Goal: Task Accomplishment & Management: Complete application form

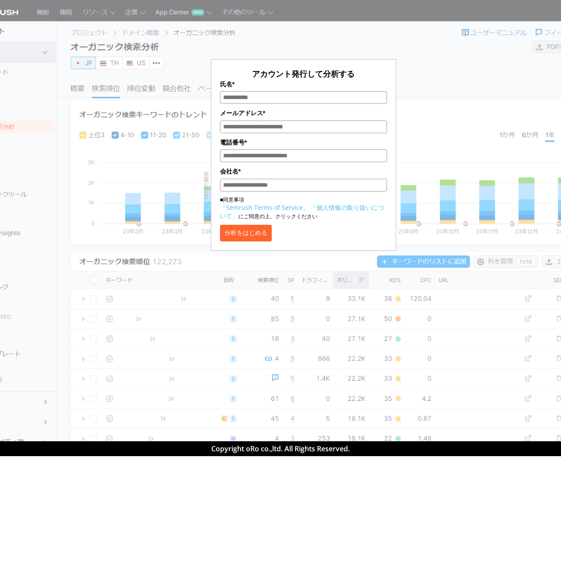
click at [276, 96] on input "氏名*" at bounding box center [303, 97] width 167 height 13
type input "****"
type input "**********"
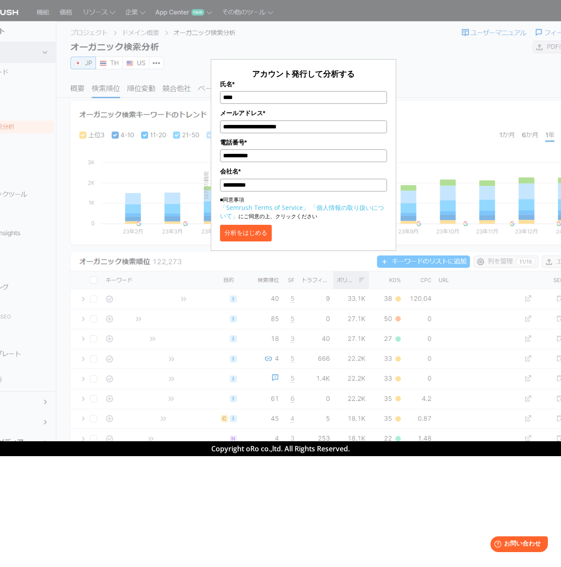
click at [271, 232] on button "分析をはじめる" at bounding box center [246, 233] width 52 height 17
